Goal: Obtain resource: Download file/media

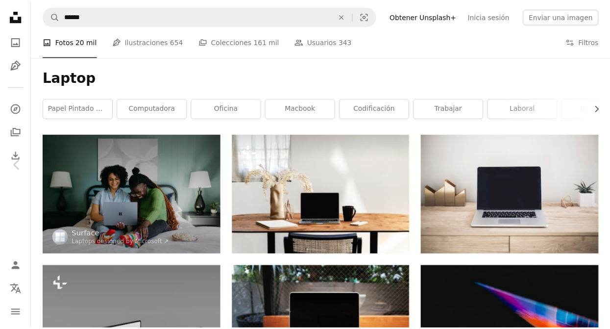
scroll to position [9957, 0]
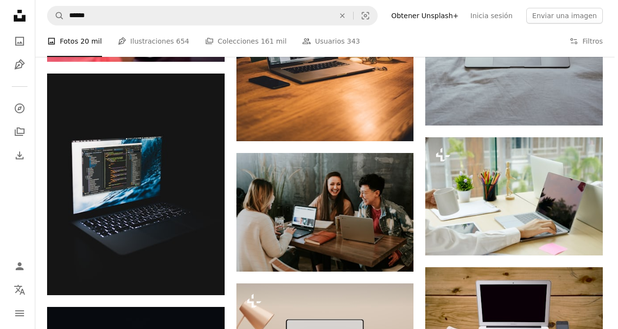
scroll to position [9987, 0]
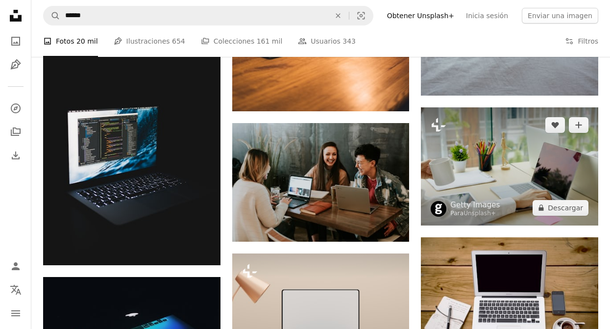
click at [552, 182] on img at bounding box center [509, 166] width 177 height 118
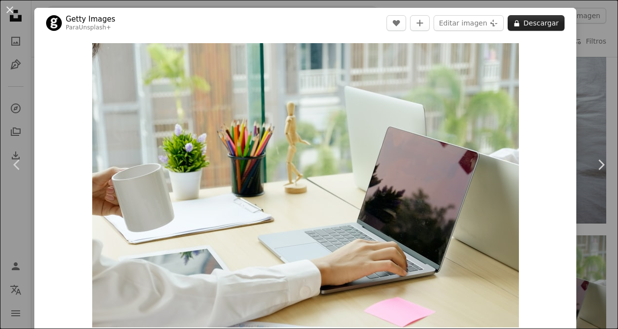
click at [535, 26] on button "A lock Descargar" at bounding box center [535, 23] width 57 height 16
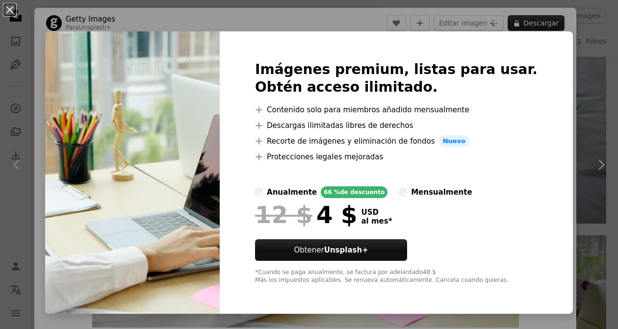
click at [9, 11] on button "An X shape" at bounding box center [10, 10] width 12 height 12
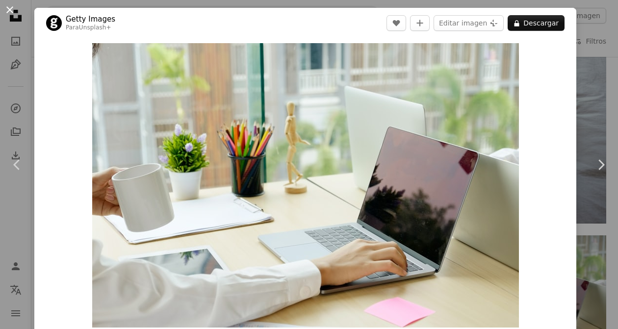
click at [11, 16] on button "An X shape" at bounding box center [10, 10] width 12 height 12
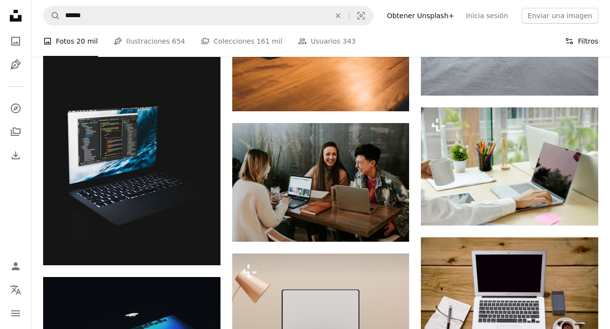
click at [586, 42] on button "Filters Filtros" at bounding box center [581, 40] width 33 height 31
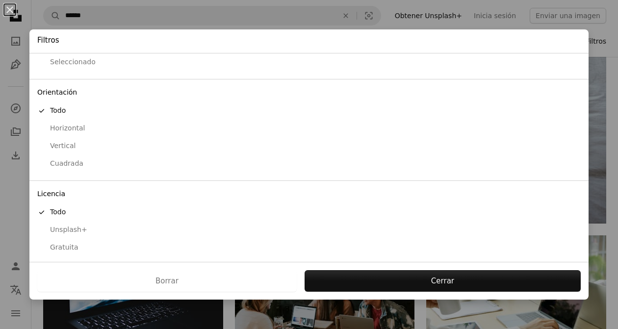
scroll to position [60, 0]
click at [43, 248] on div "button" at bounding box center [41, 245] width 9 height 9
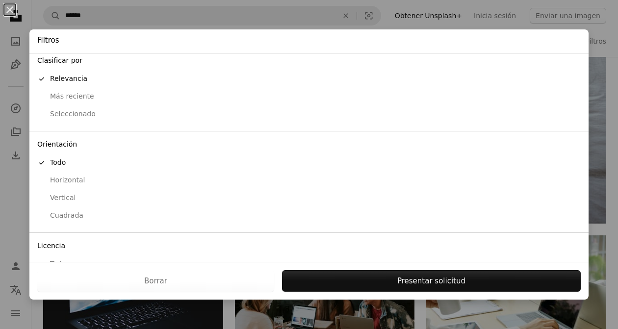
scroll to position [0, 0]
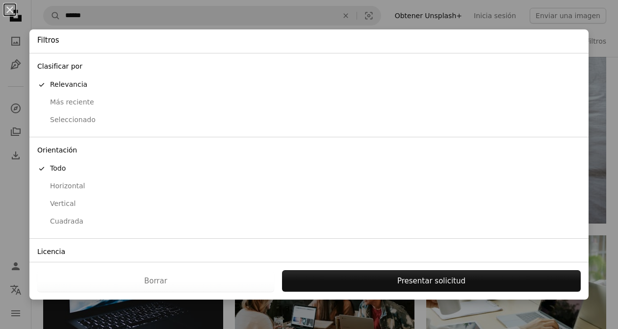
click at [75, 190] on div "Horizontal" at bounding box center [308, 186] width 543 height 10
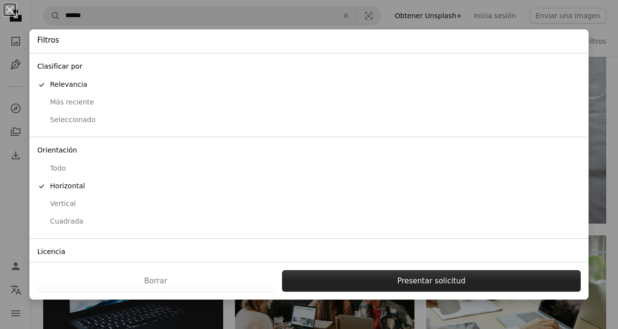
click at [352, 287] on button "Presentar solicitud" at bounding box center [431, 281] width 298 height 22
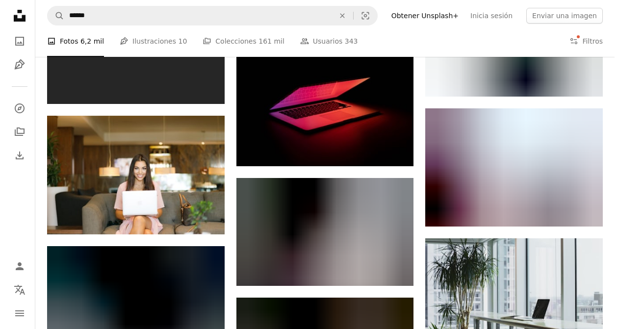
scroll to position [15328, 0]
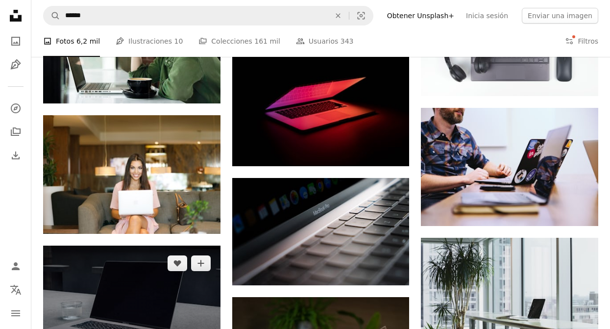
click at [115, 254] on img at bounding box center [131, 305] width 177 height 118
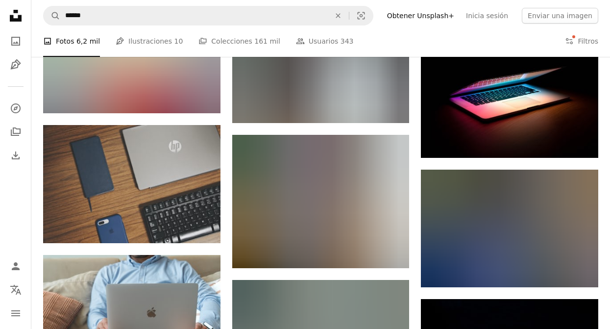
scroll to position [25662, 0]
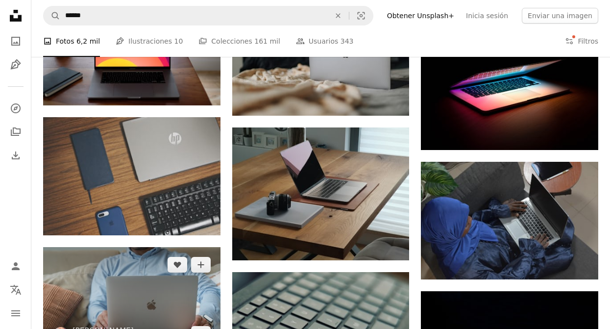
click at [114, 273] on img at bounding box center [131, 299] width 177 height 104
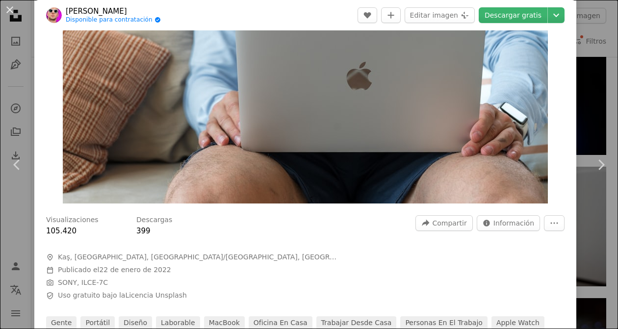
scroll to position [18, 0]
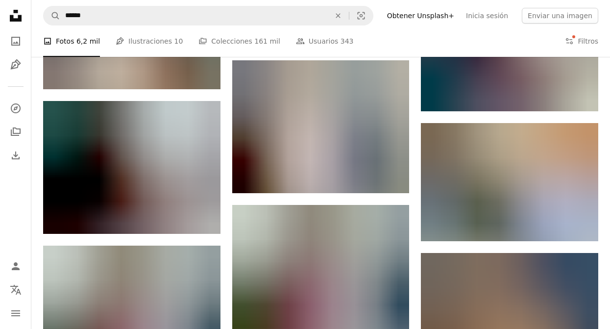
scroll to position [24682, 0]
